Goal: Task Accomplishment & Management: Manage account settings

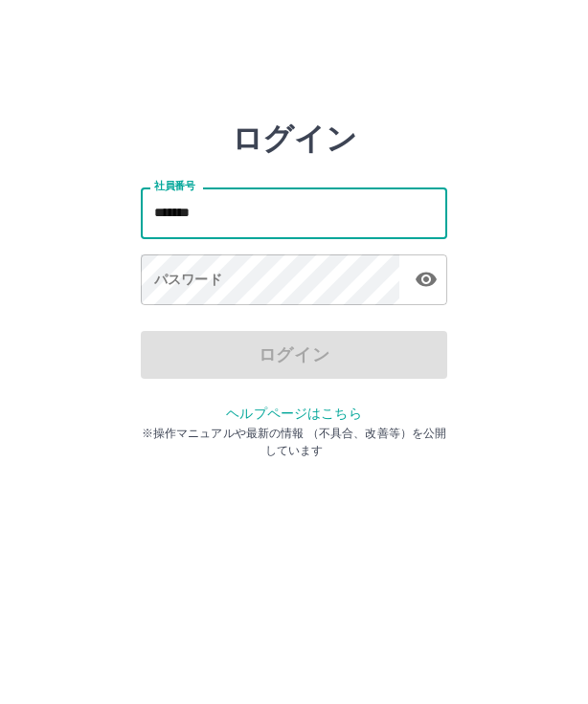
type input "*******"
click at [202, 280] on div "パスワード パスワード" at bounding box center [294, 282] width 306 height 54
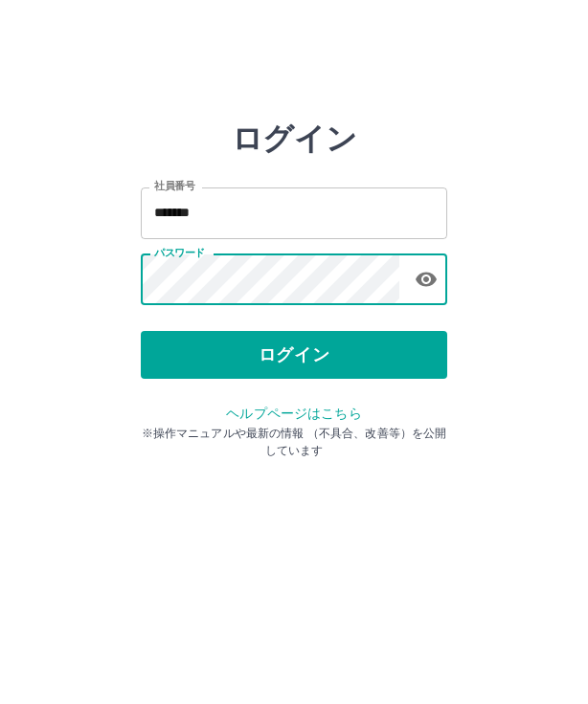
click at [392, 360] on button "ログイン" at bounding box center [294, 355] width 306 height 48
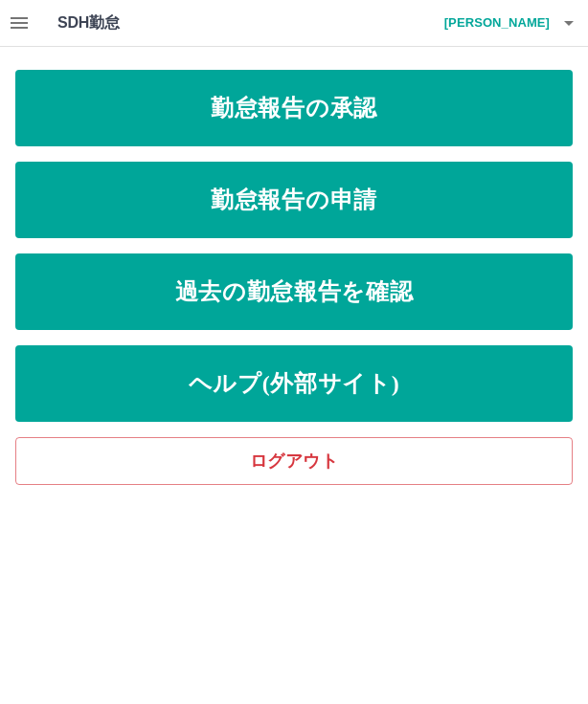
click at [470, 108] on link "勤怠報告の承認" at bounding box center [293, 108] width 557 height 77
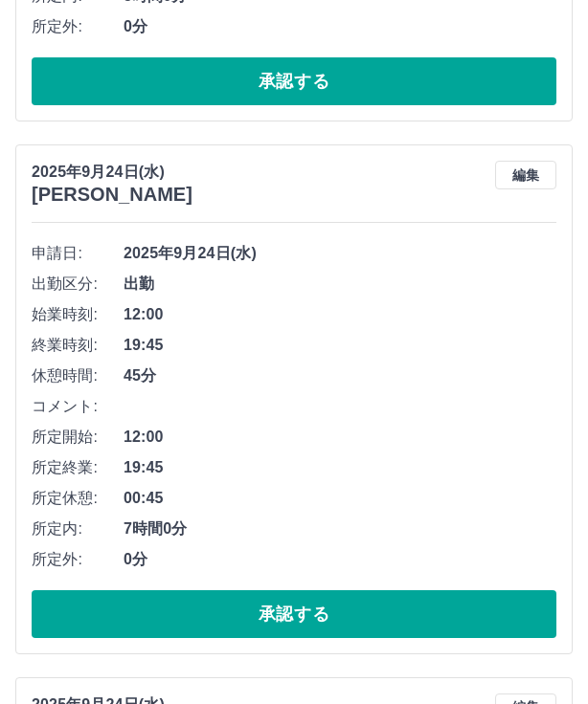
scroll to position [1148, 0]
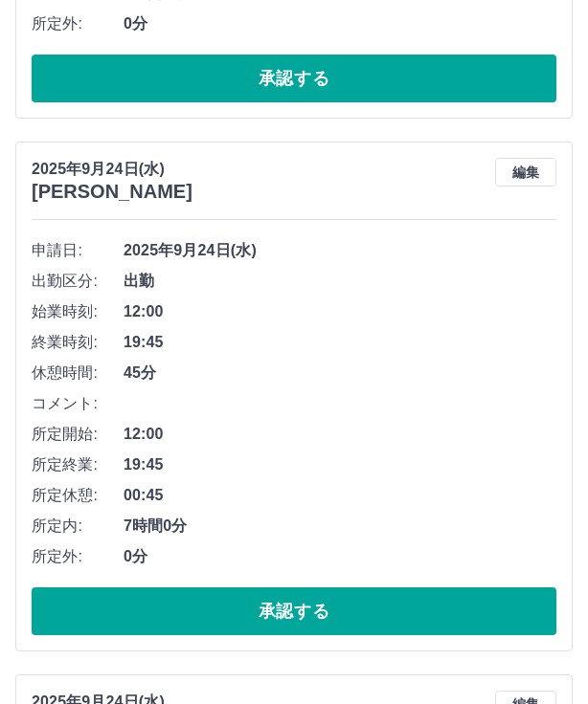
click at [415, 609] on button "承認する" at bounding box center [294, 612] width 524 height 48
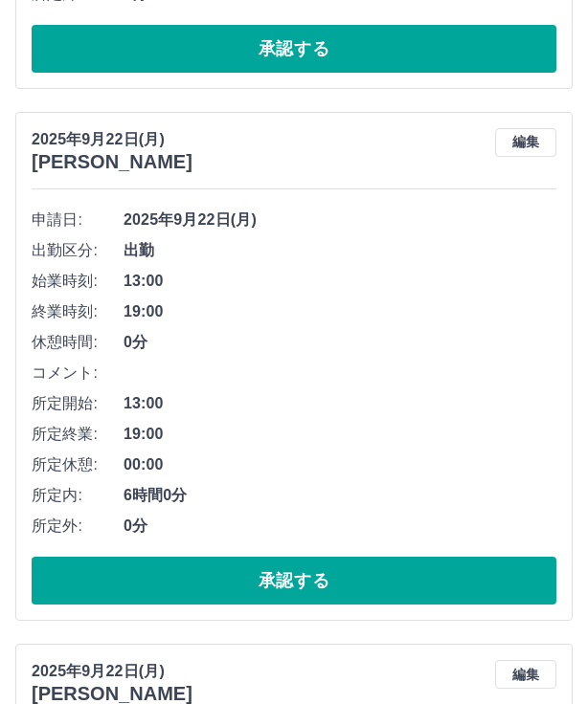
scroll to position [3308, 0]
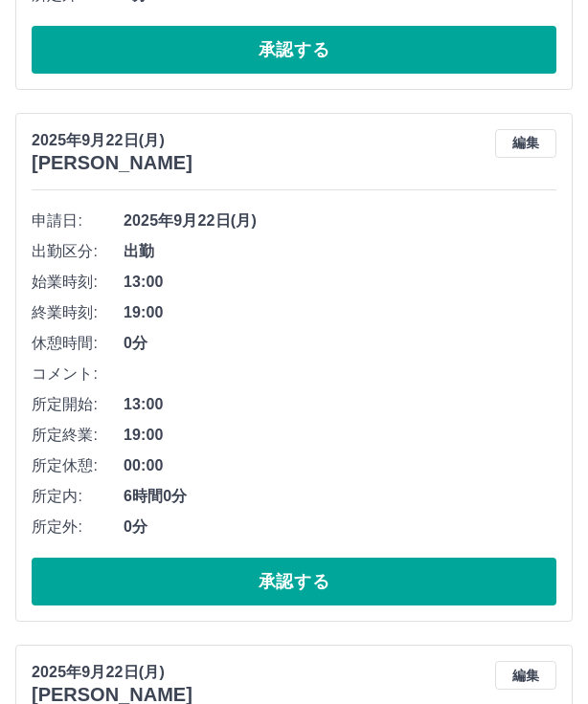
click at [494, 549] on div "申請日: 2025年9月22日(月) 出勤区分: 出勤 始業時刻: 13:00 終業時刻: 19:00 休憩時間: 0分 コメント: 所定開始: 13:00 …" at bounding box center [294, 406] width 524 height 400
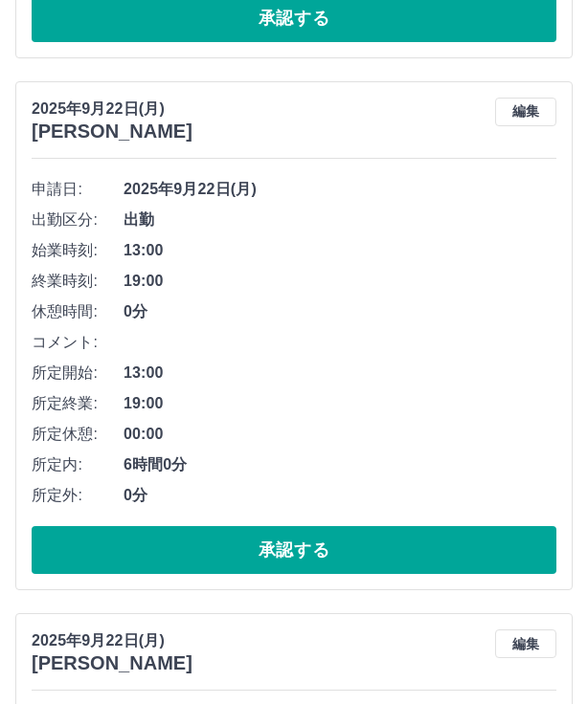
click at [483, 539] on button "承認する" at bounding box center [294, 550] width 524 height 48
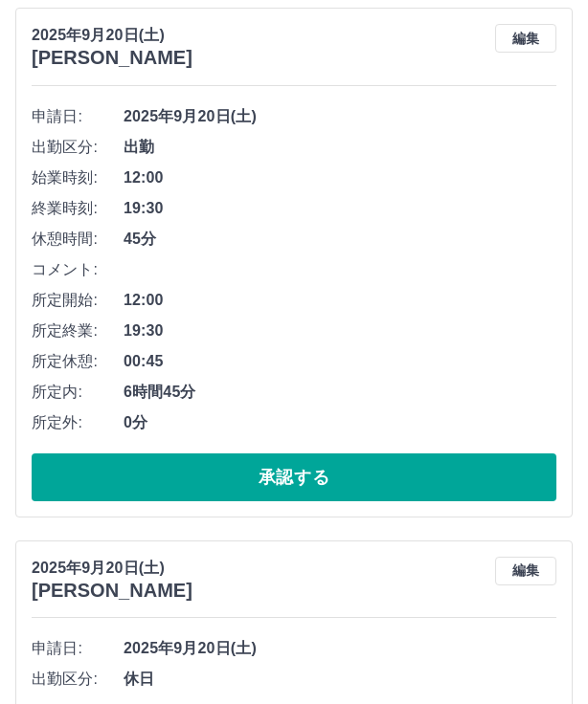
scroll to position [5523, 0]
click at [500, 470] on button "承認する" at bounding box center [294, 478] width 524 height 48
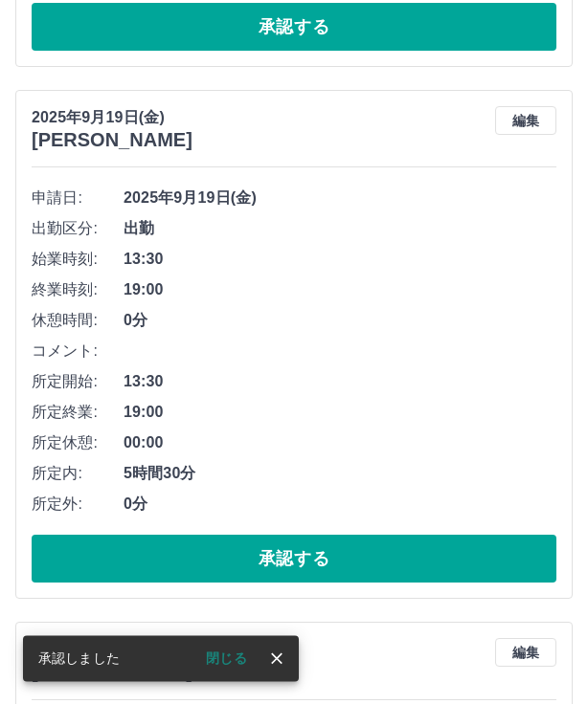
click at [516, 535] on button "承認する" at bounding box center [294, 559] width 524 height 48
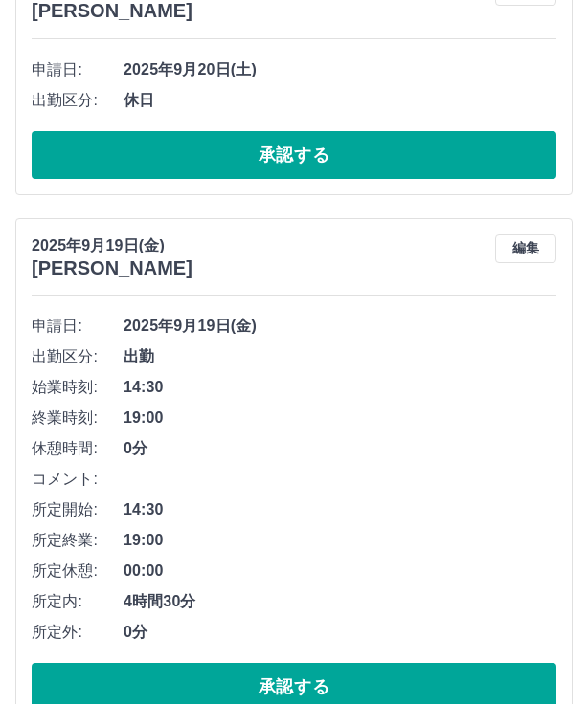
scroll to position [5592, 0]
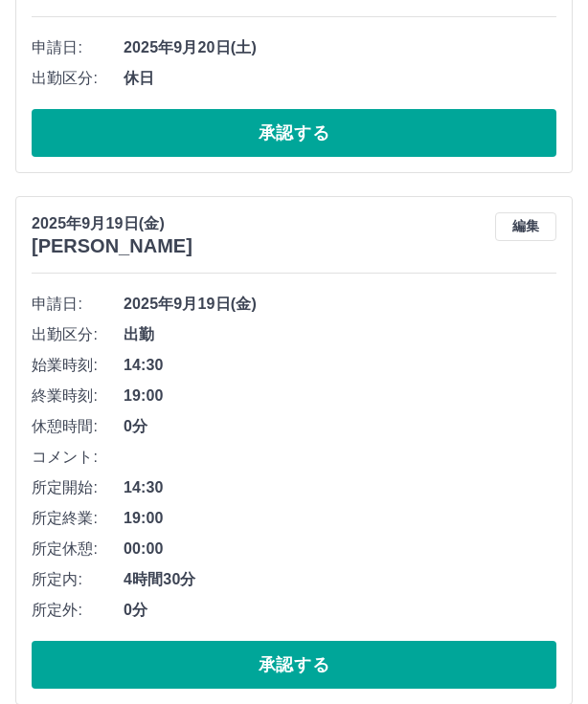
click at [440, 662] on button "承認する" at bounding box center [294, 665] width 524 height 48
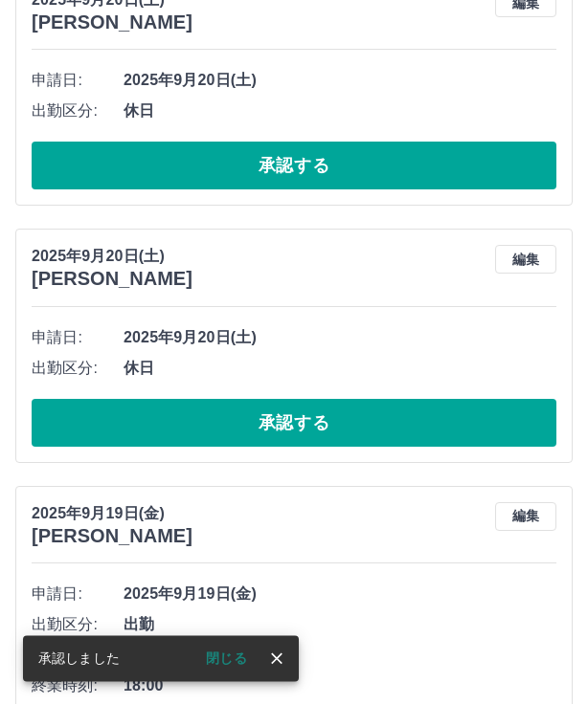
scroll to position [5301, 0]
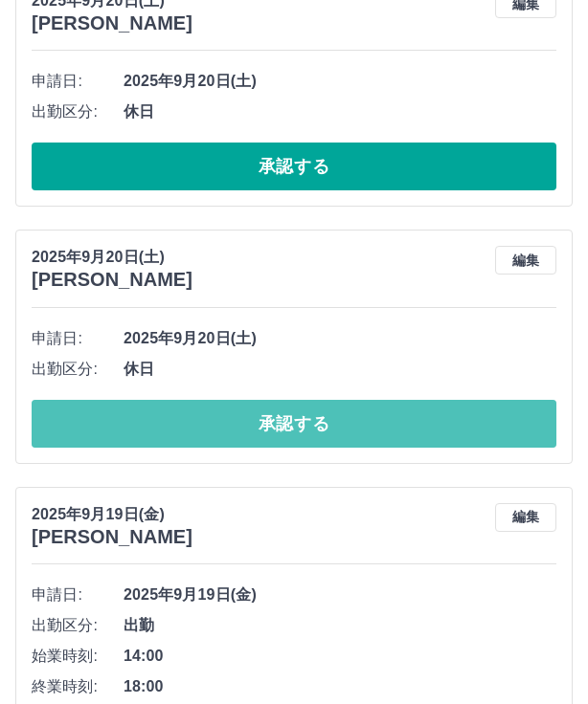
click at [467, 428] on button "承認する" at bounding box center [294, 424] width 524 height 48
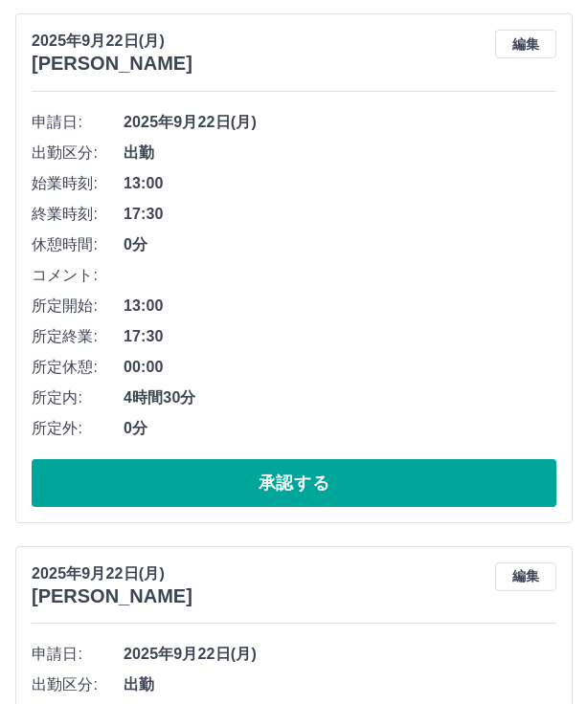
scroll to position [2817, 0]
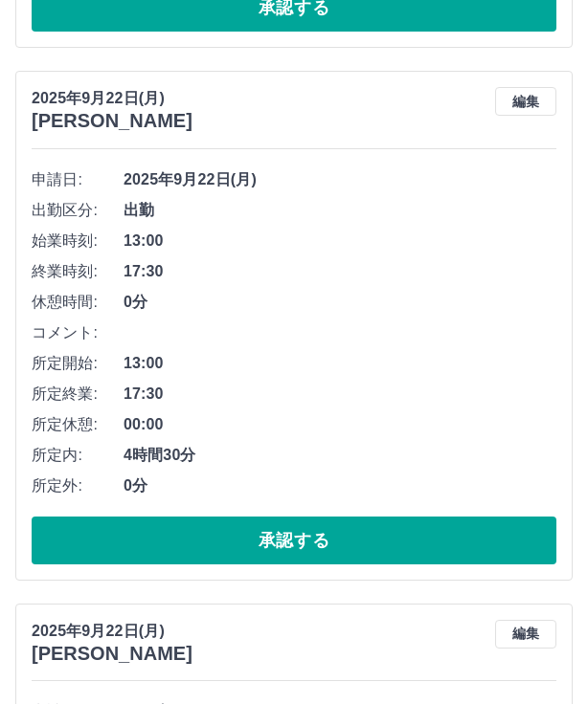
click at [463, 535] on button "承認する" at bounding box center [294, 541] width 524 height 48
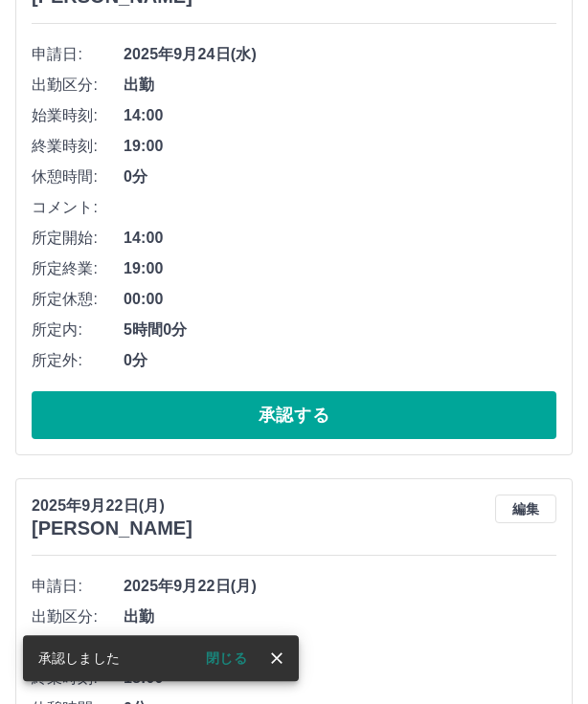
scroll to position [1743, 0]
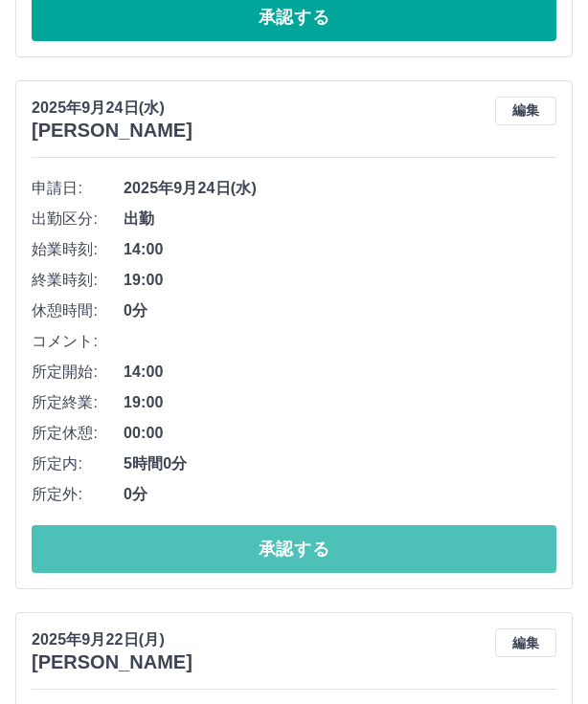
click at [468, 531] on button "承認する" at bounding box center [294, 549] width 524 height 48
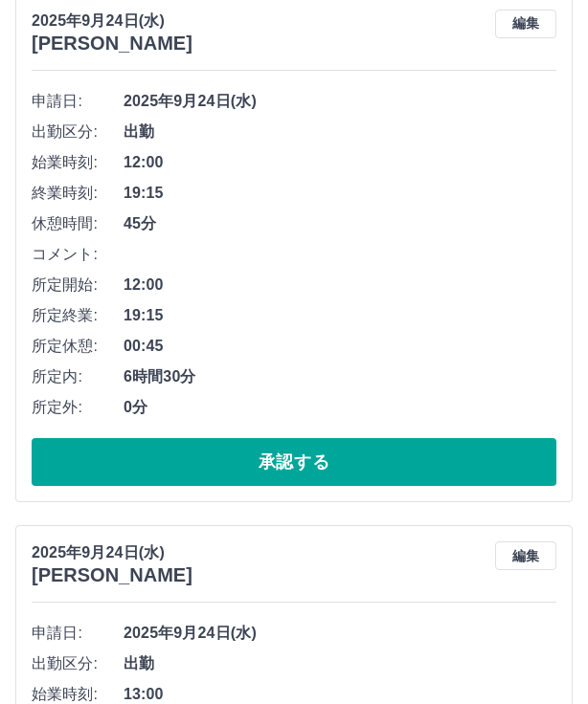
scroll to position [0, 0]
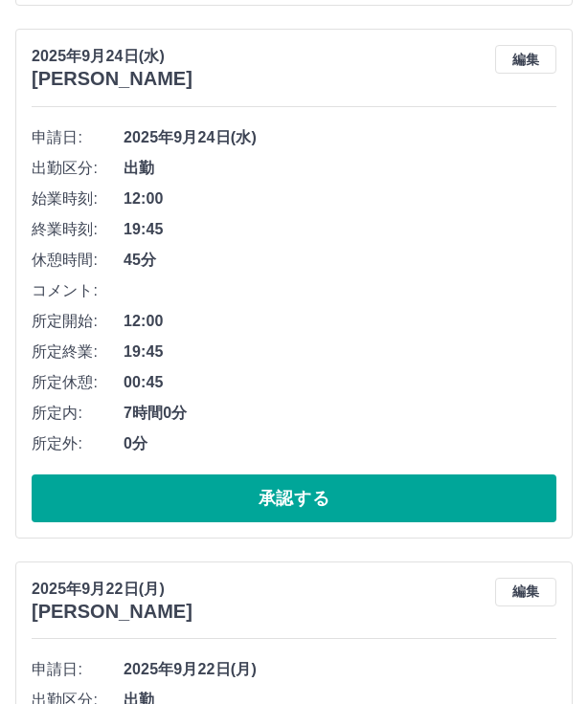
click at [465, 503] on button "承認する" at bounding box center [294, 499] width 524 height 48
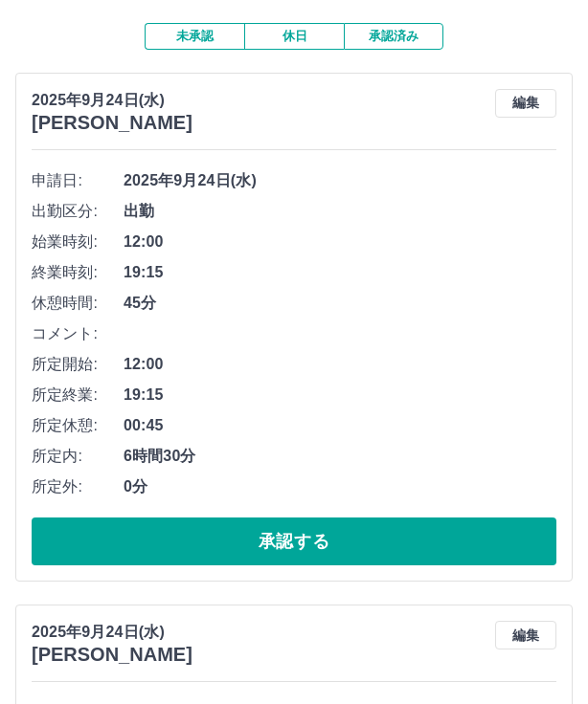
scroll to position [154, 0]
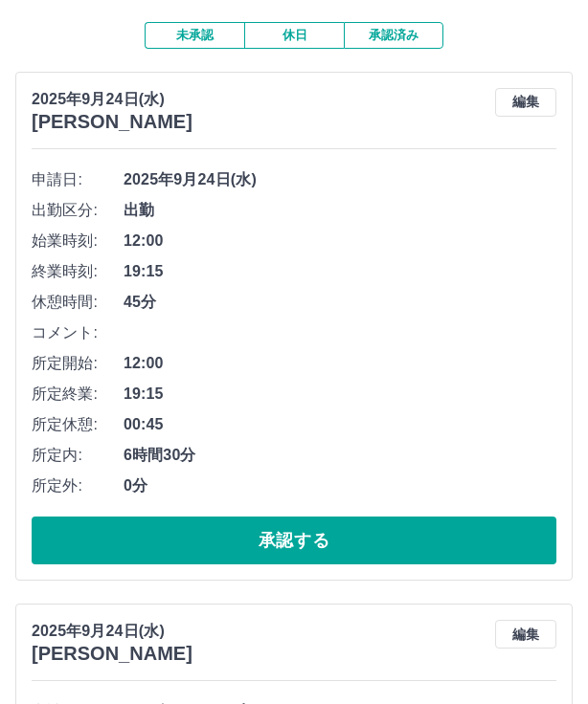
click at [391, 531] on button "承認する" at bounding box center [294, 541] width 524 height 48
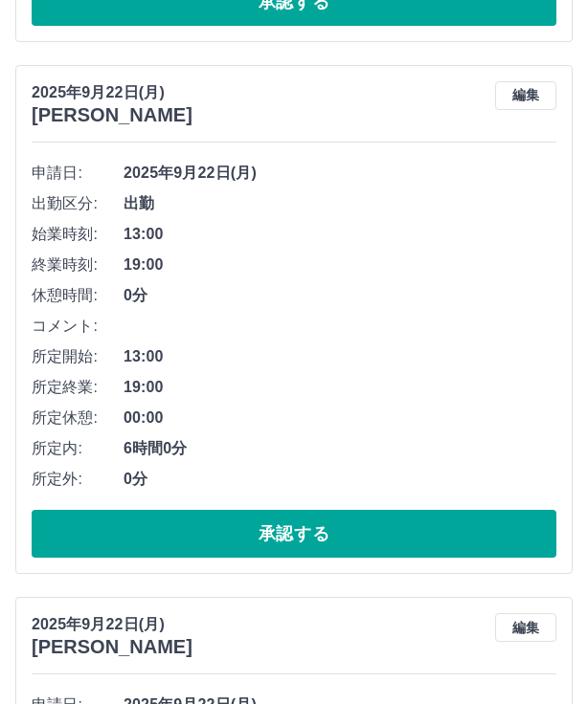
click at [390, 527] on button "承認する" at bounding box center [294, 534] width 524 height 48
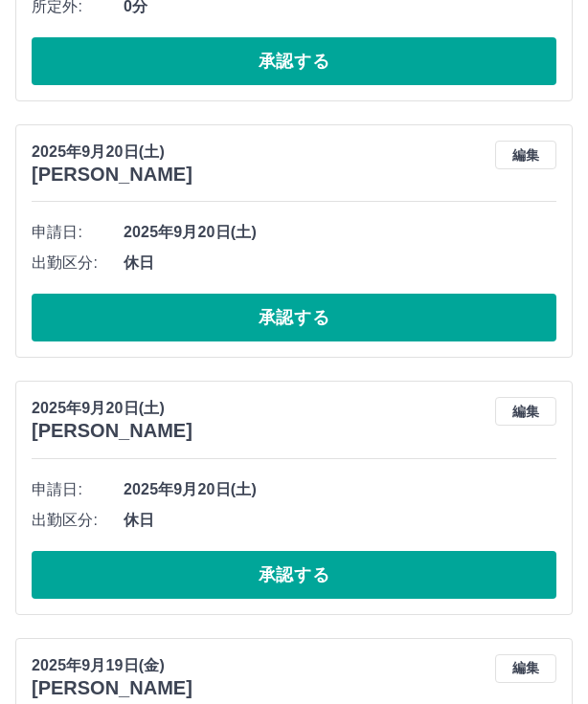
click at [396, 566] on button "承認する" at bounding box center [294, 575] width 524 height 48
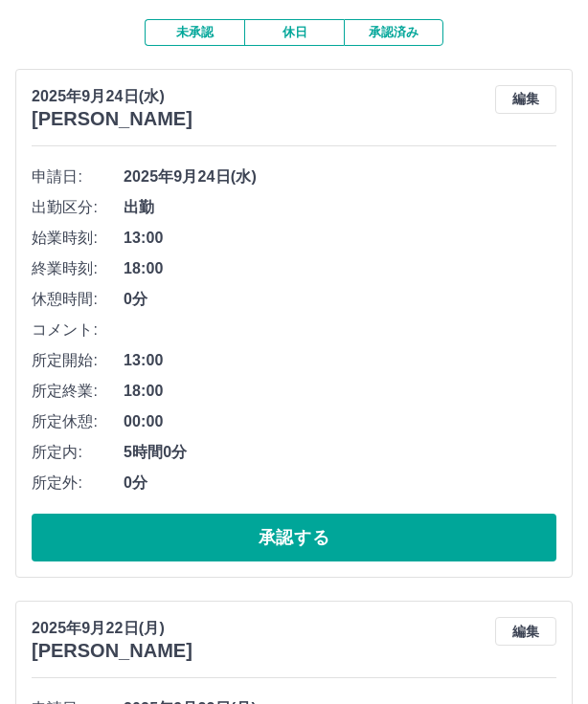
scroll to position [89, 0]
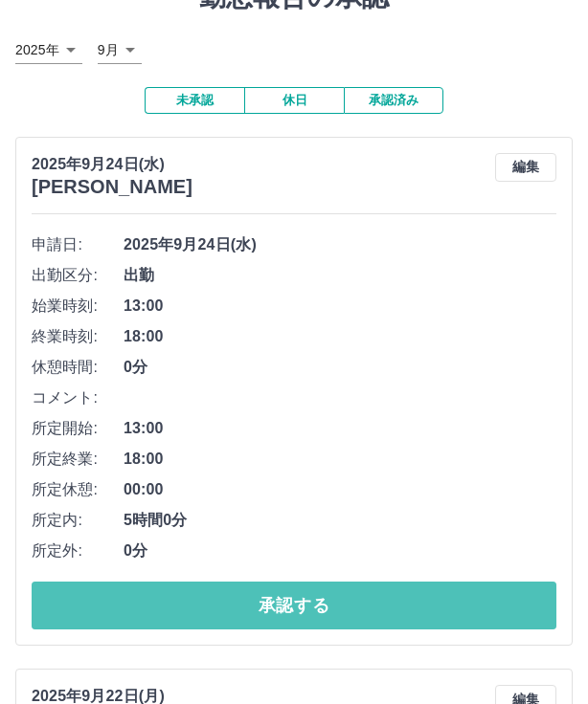
click at [453, 611] on button "承認する" at bounding box center [294, 606] width 524 height 48
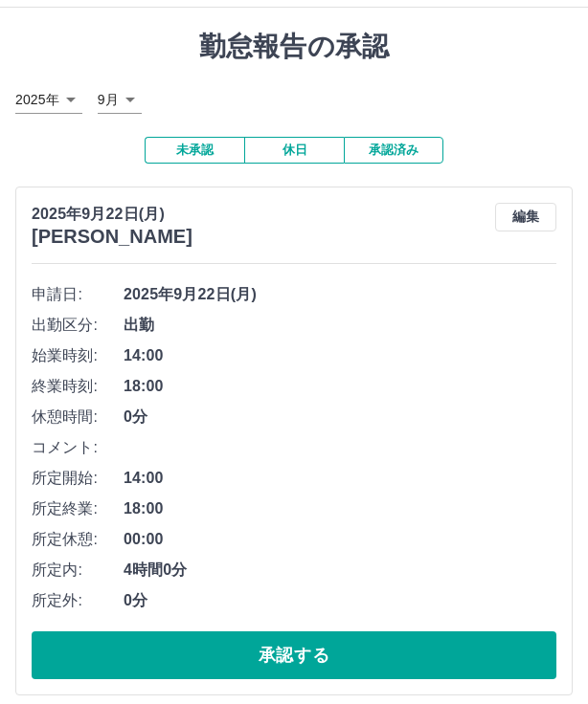
scroll to position [0, 0]
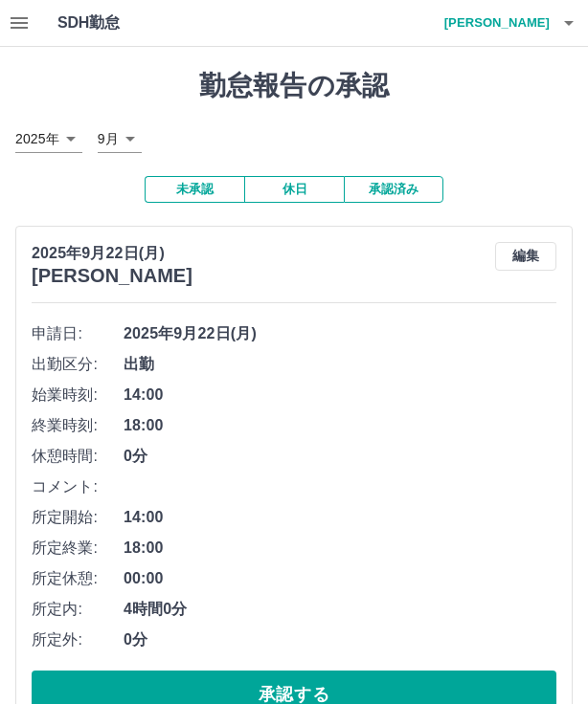
click at [415, 192] on button "承認済み" at bounding box center [394, 189] width 100 height 27
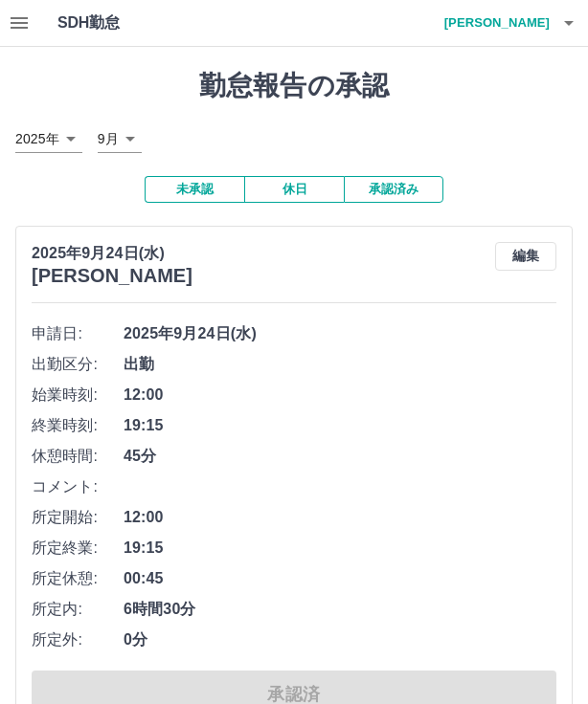
click at [11, 46] on div "SDH勤怠 本山　なずな" at bounding box center [294, 23] width 588 height 47
click at [23, 33] on icon "button" at bounding box center [19, 22] width 23 height 23
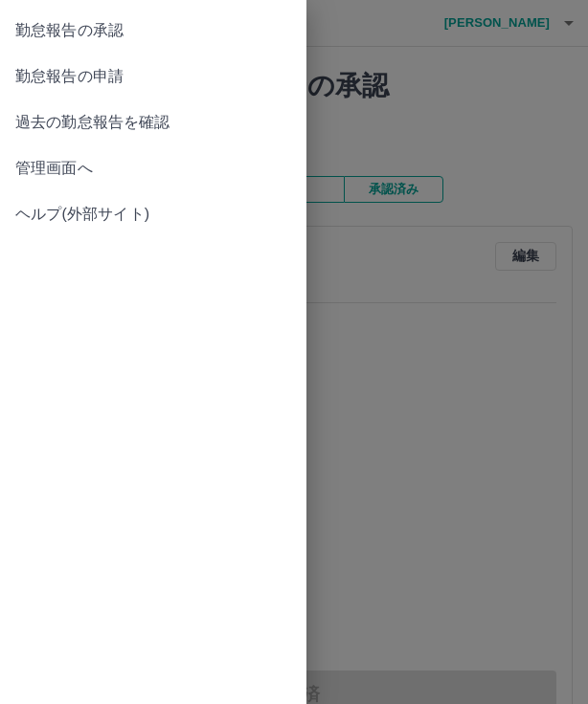
click at [117, 44] on link "勤怠報告の承認" at bounding box center [153, 31] width 306 height 46
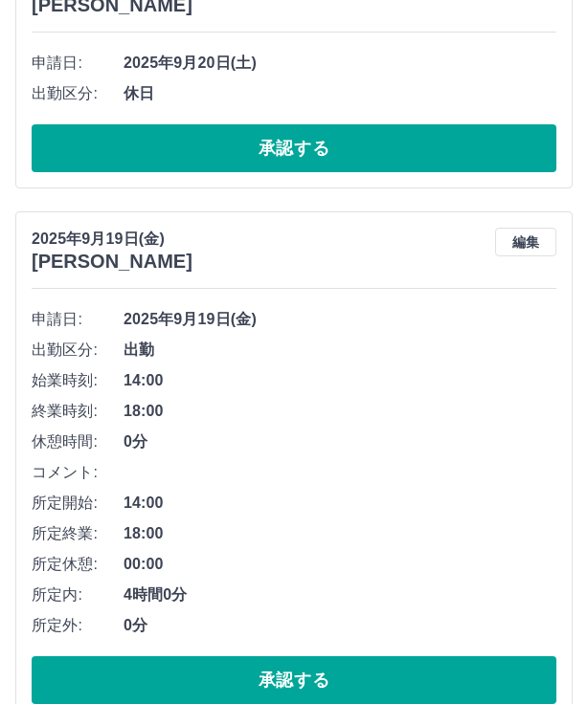
scroll to position [2009, 0]
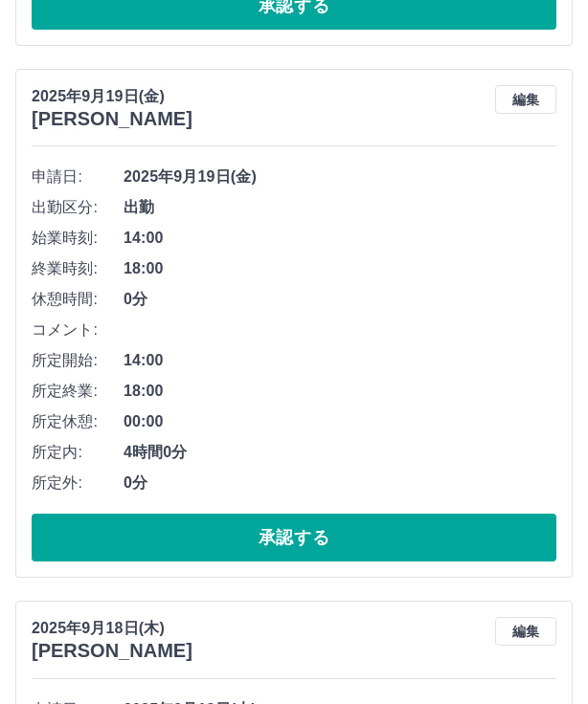
click at [462, 555] on button "承認する" at bounding box center [294, 538] width 524 height 48
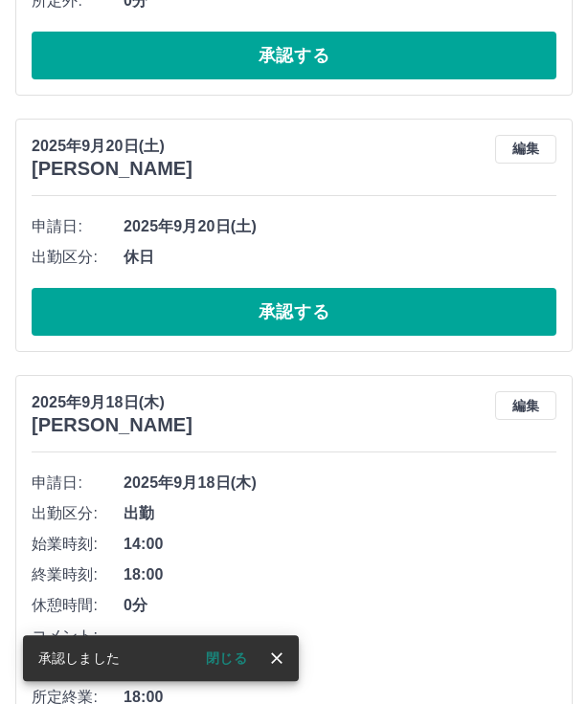
click at [553, 300] on button "承認する" at bounding box center [294, 312] width 524 height 48
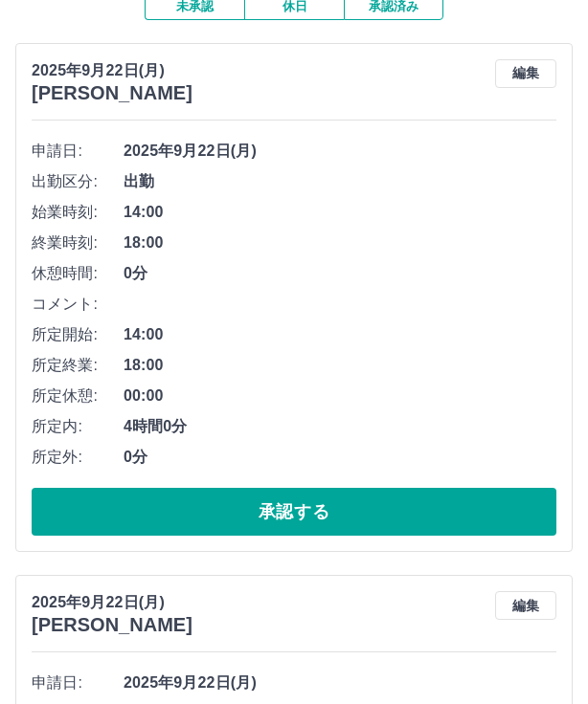
scroll to position [185, 0]
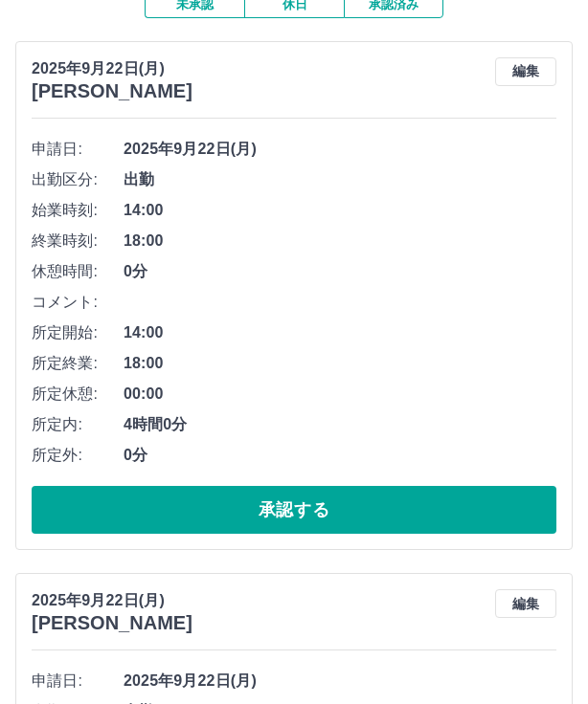
click at [469, 512] on button "承認する" at bounding box center [294, 510] width 524 height 48
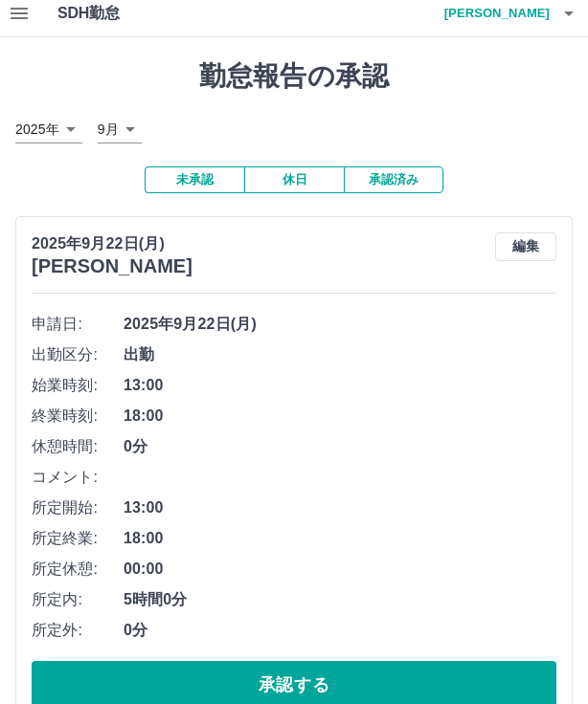
scroll to position [0, 0]
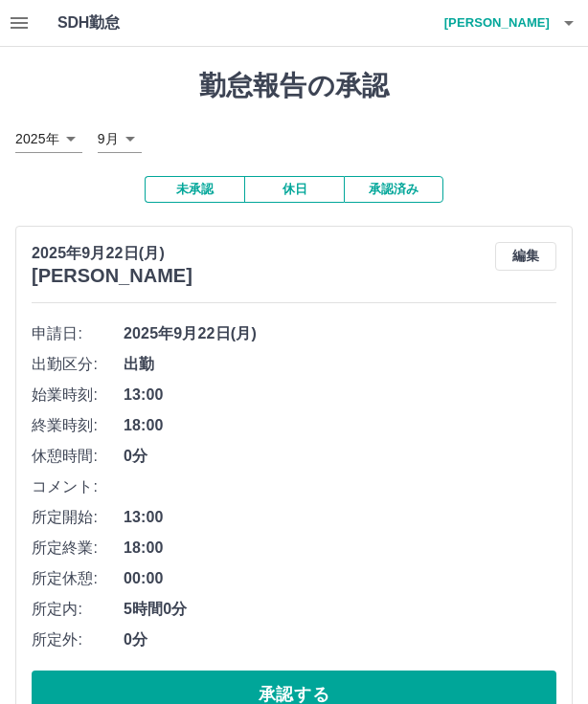
click at [417, 189] on button "承認済み" at bounding box center [394, 189] width 100 height 27
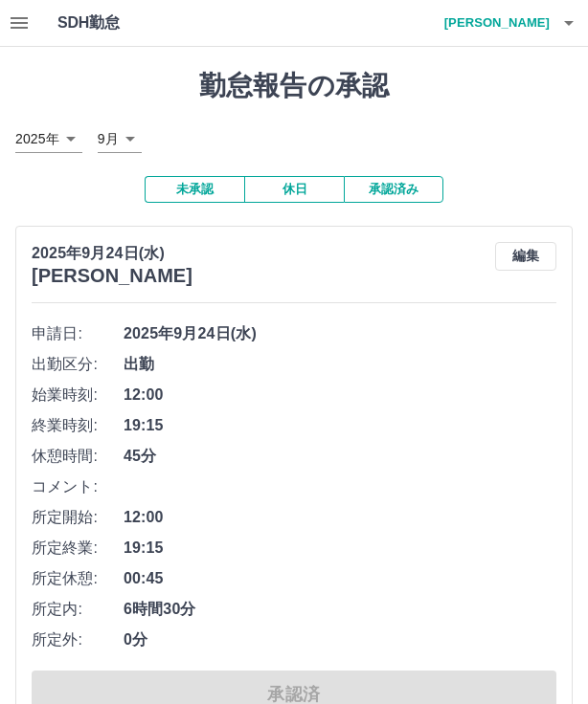
click at [2, 21] on button "button" at bounding box center [19, 23] width 38 height 46
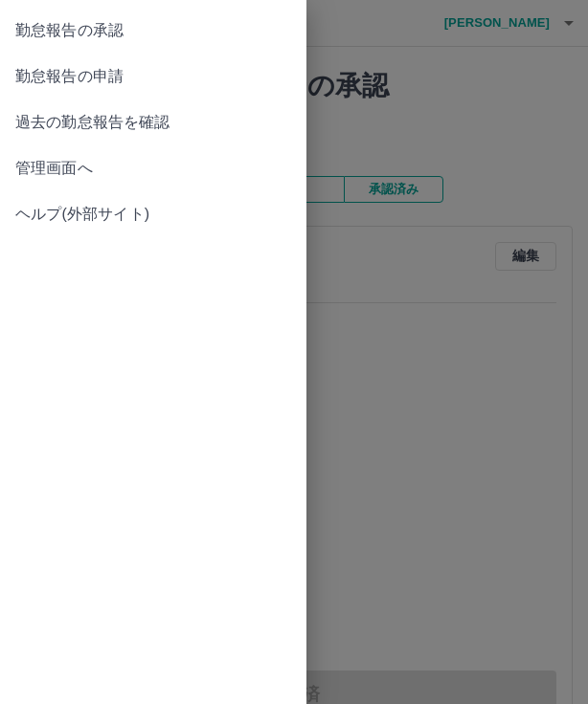
click at [93, 31] on span "勤怠報告の承認" at bounding box center [153, 30] width 276 height 23
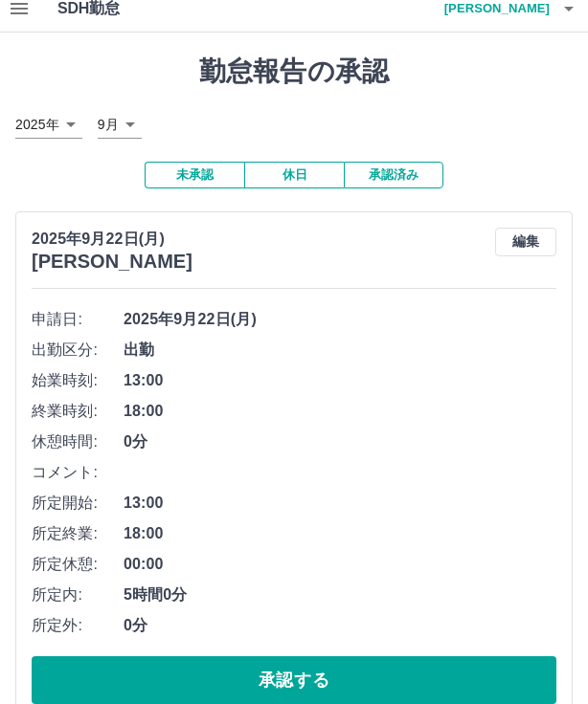
click at [437, 700] on button "承認する" at bounding box center [294, 681] width 524 height 48
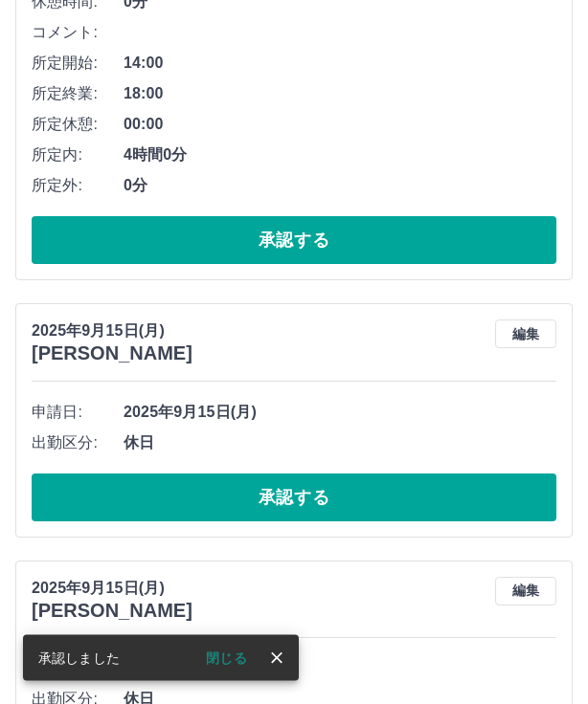
scroll to position [988, 0]
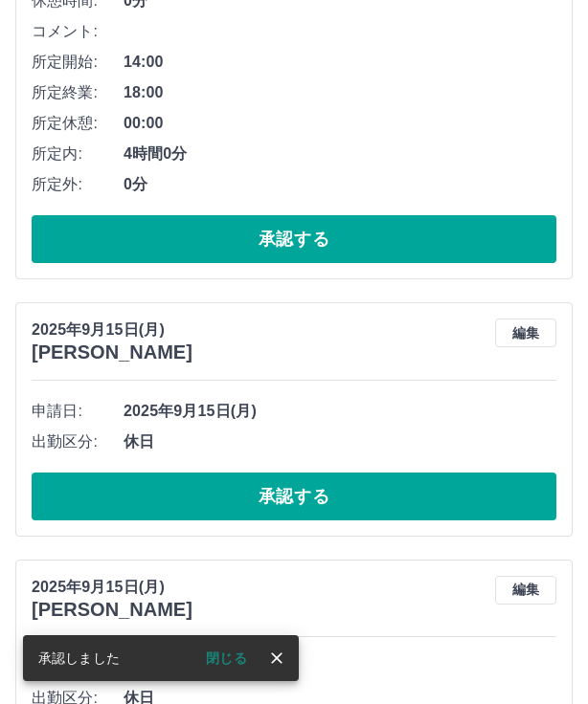
click at [474, 502] on button "承認する" at bounding box center [294, 497] width 524 height 48
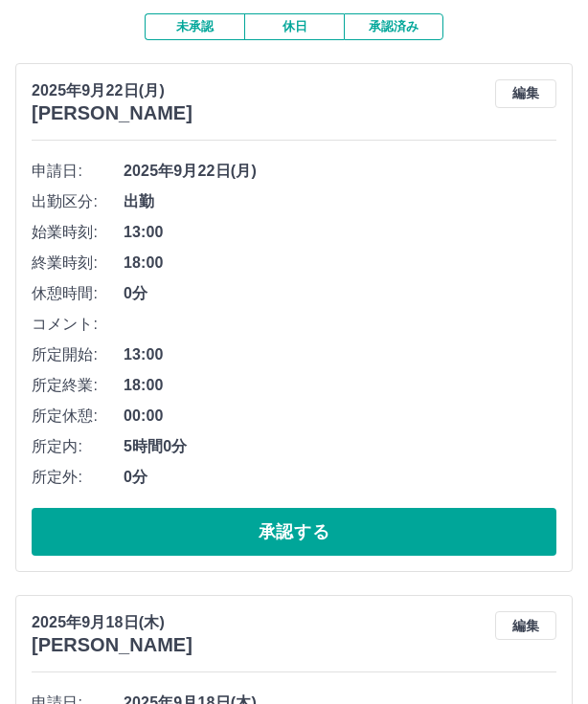
scroll to position [0, 0]
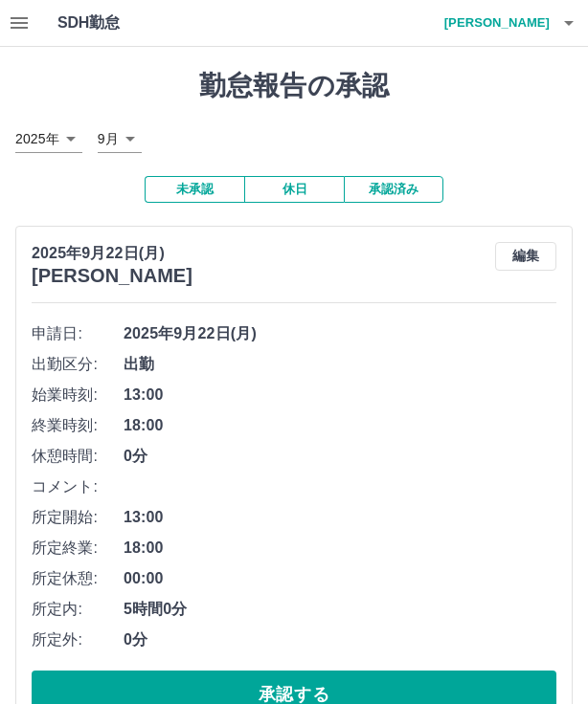
click at [262, 179] on button "休日" at bounding box center [294, 189] width 100 height 27
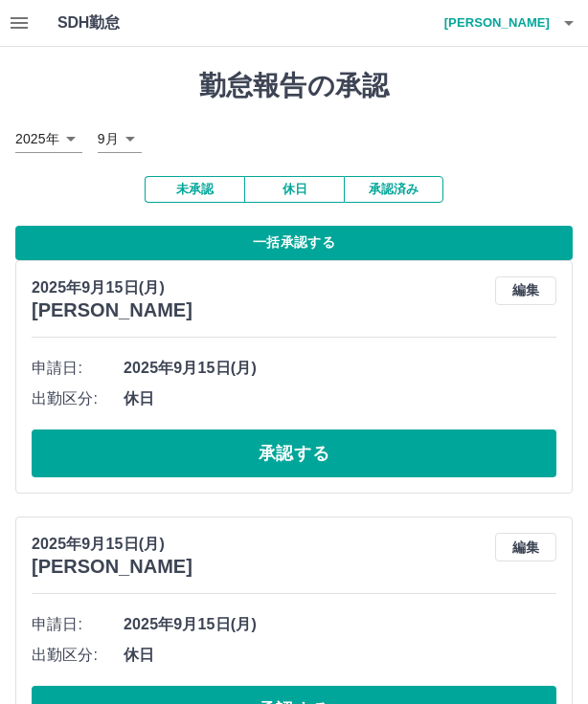
click at [82, 251] on button "一括承認する" at bounding box center [293, 243] width 557 height 34
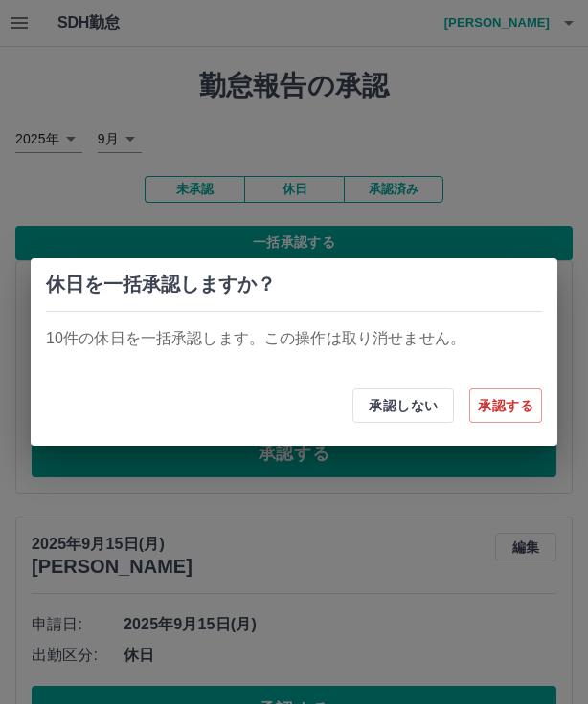
click at [505, 405] on button "承認する" at bounding box center [505, 406] width 73 height 34
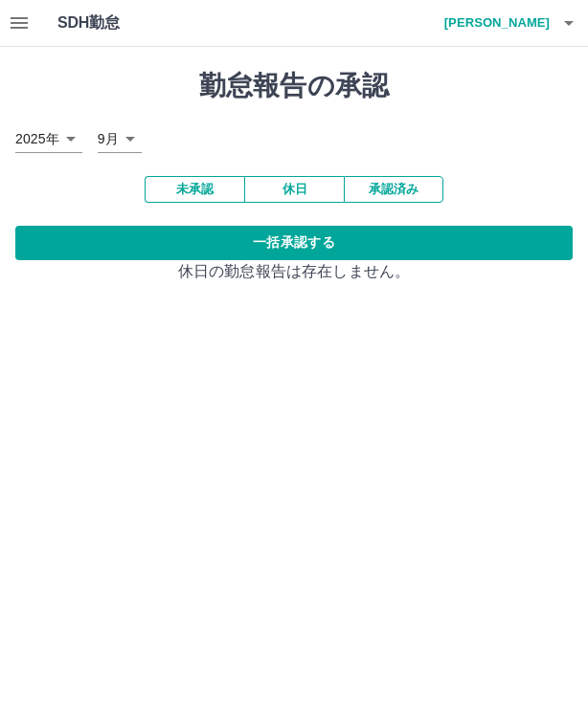
click at [513, 16] on h4 "本山　なずな" at bounding box center [491, 23] width 115 height 46
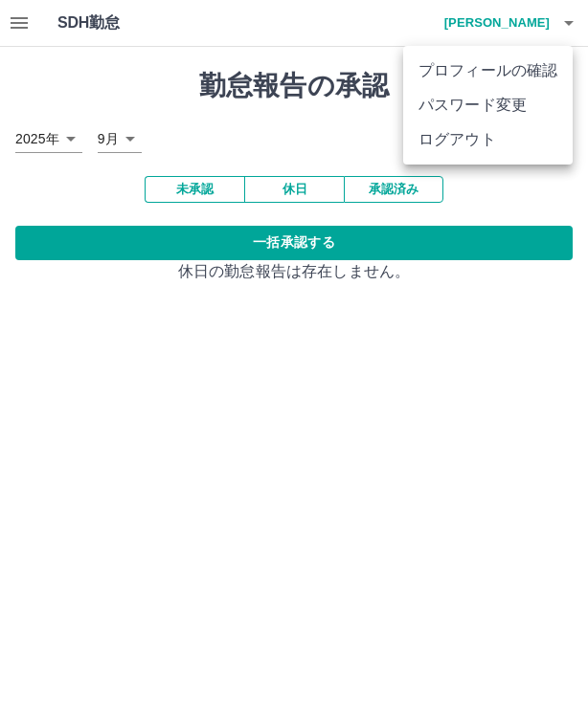
click at [479, 135] on li "ログアウト" at bounding box center [487, 140] width 169 height 34
